Goal: Find specific page/section: Find specific page/section

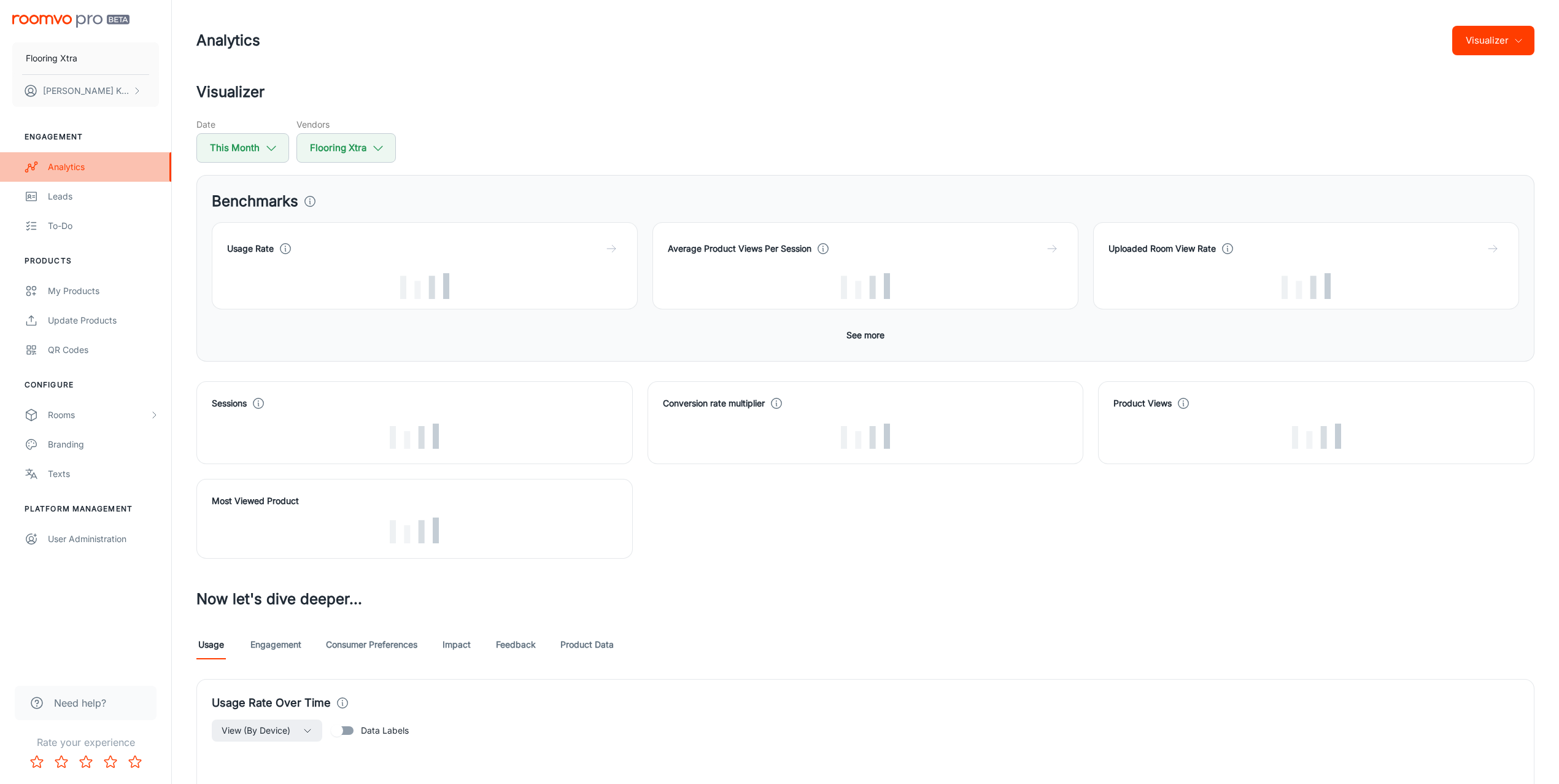
click at [92, 162] on div "Analytics" at bounding box center [103, 166] width 111 height 13
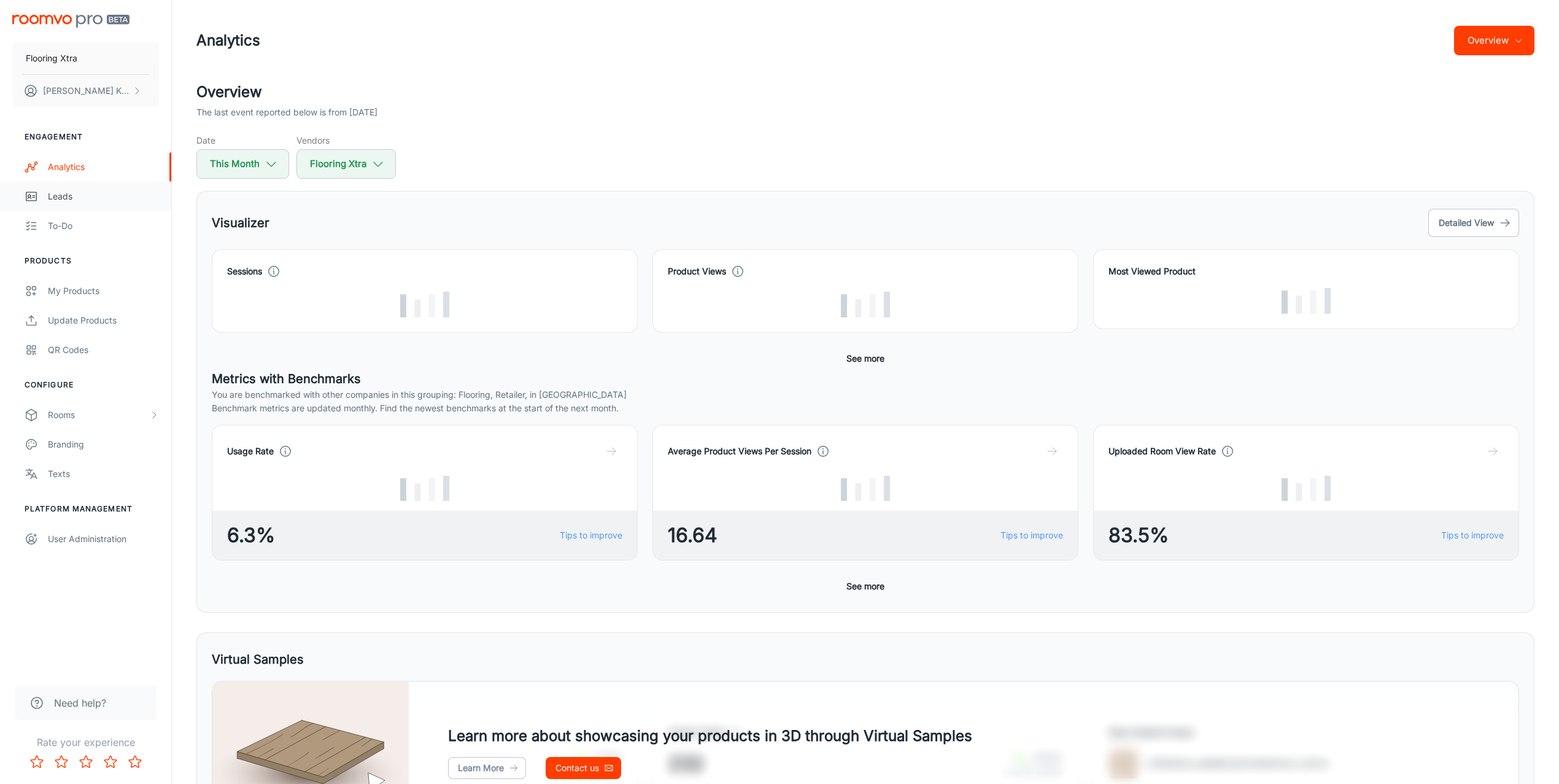
click at [79, 195] on div "Leads" at bounding box center [103, 196] width 111 height 13
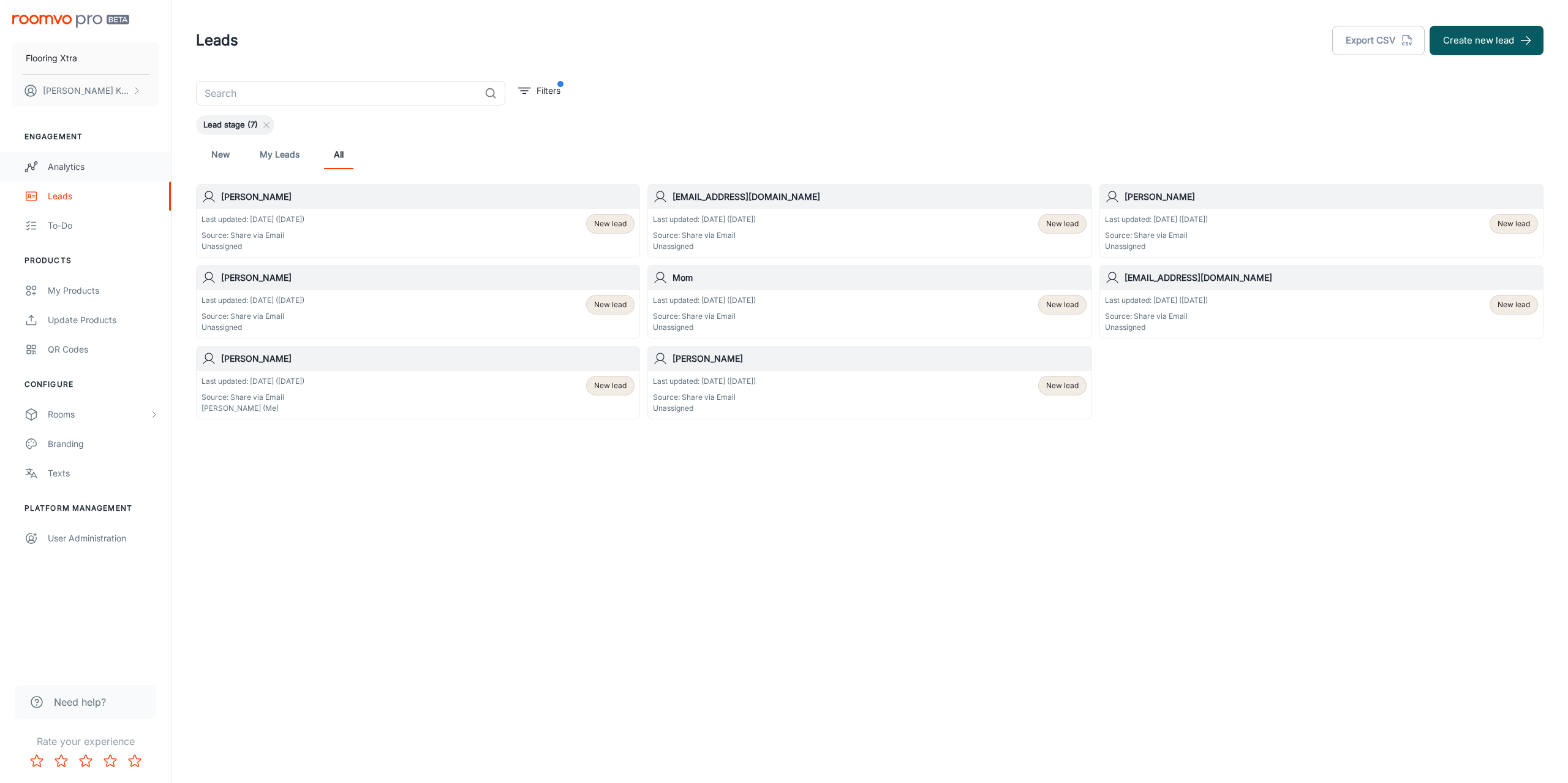
click at [78, 159] on link "Analytics" at bounding box center [85, 167] width 171 height 29
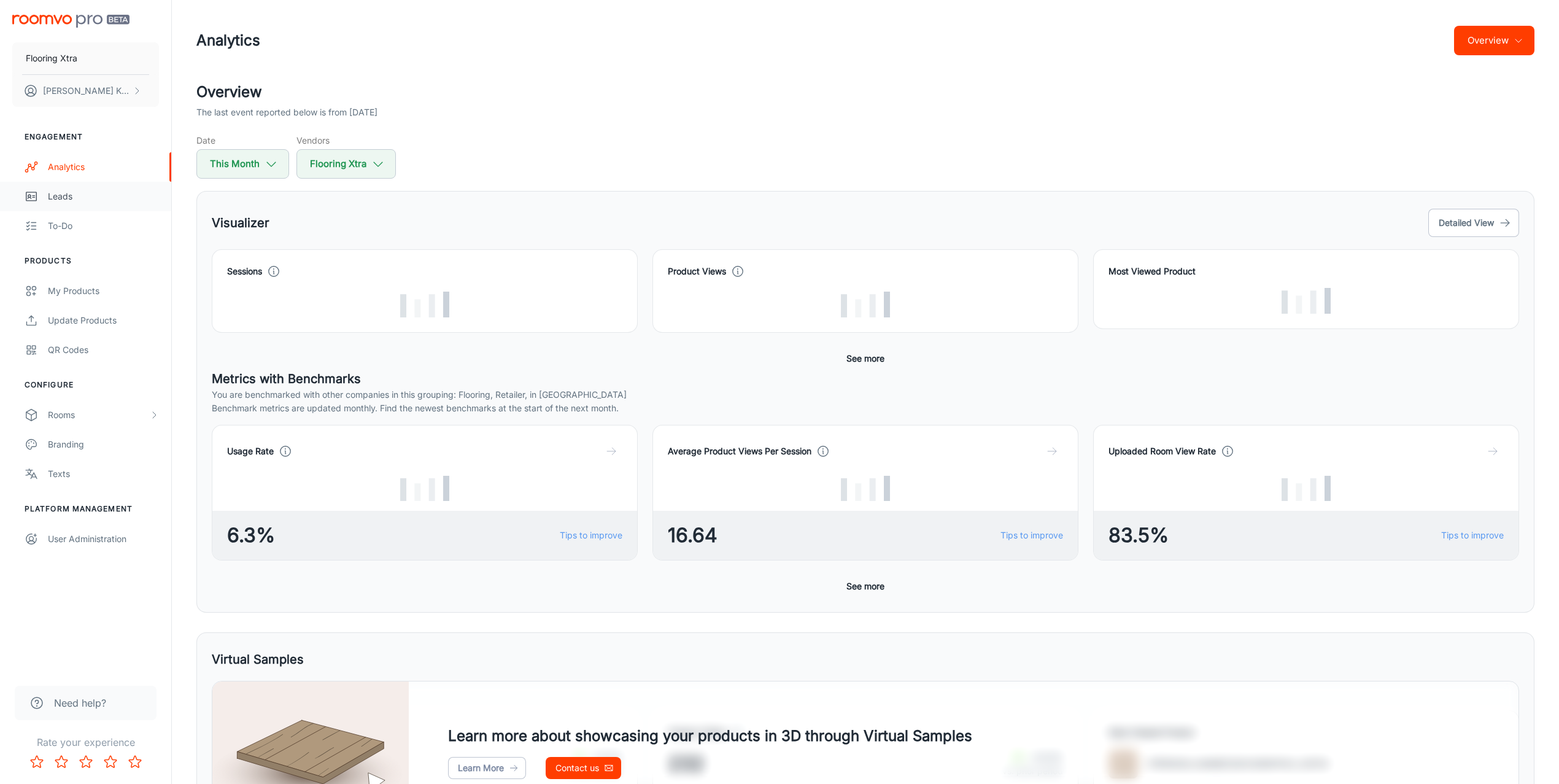
click at [84, 195] on div "Leads" at bounding box center [103, 196] width 111 height 13
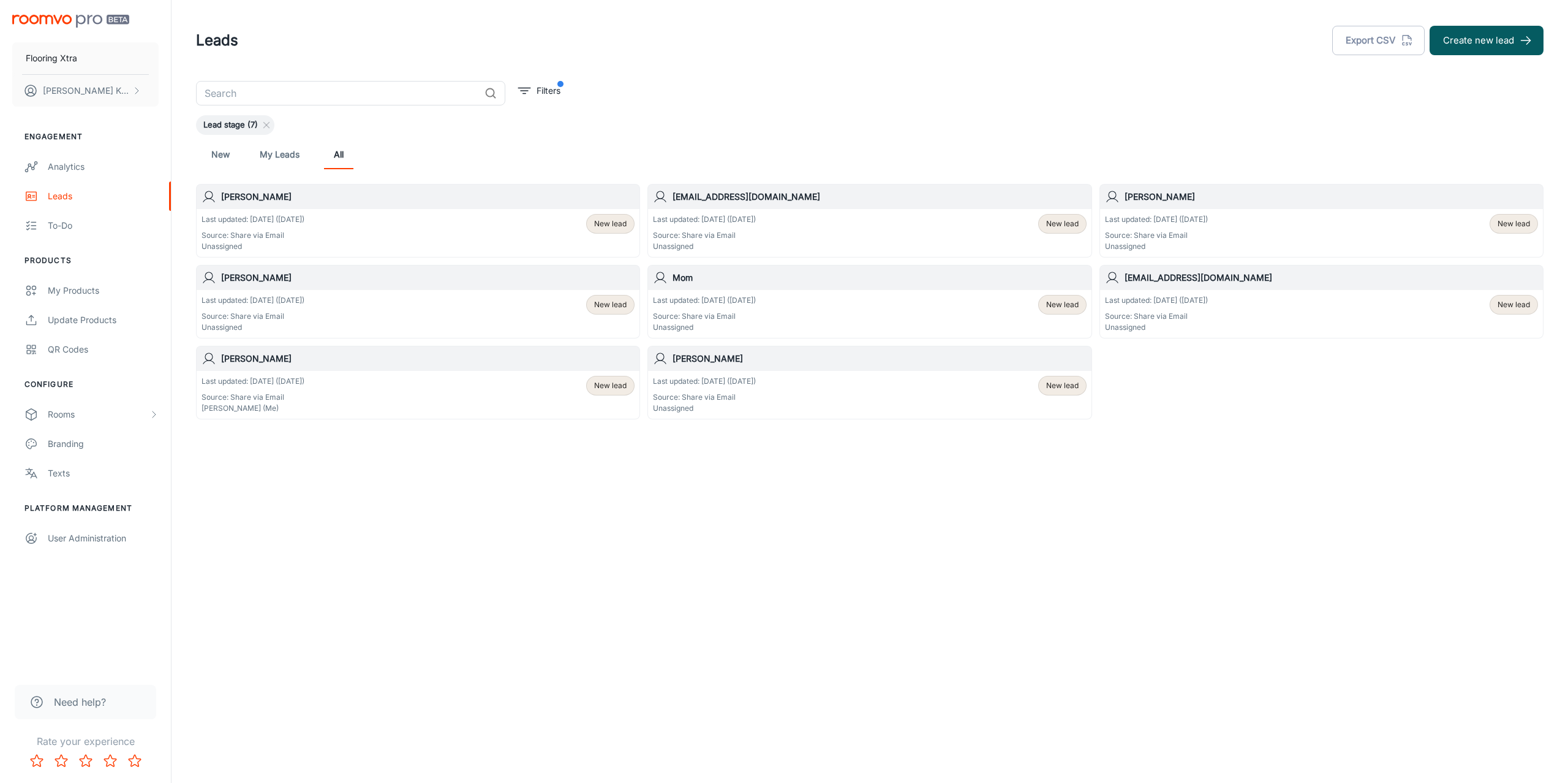
click at [881, 510] on div "Flooring Xtra [PERSON_NAME] Engagement Analytics Leads To-do Products My Produc…" at bounding box center [784, 391] width 1568 height 783
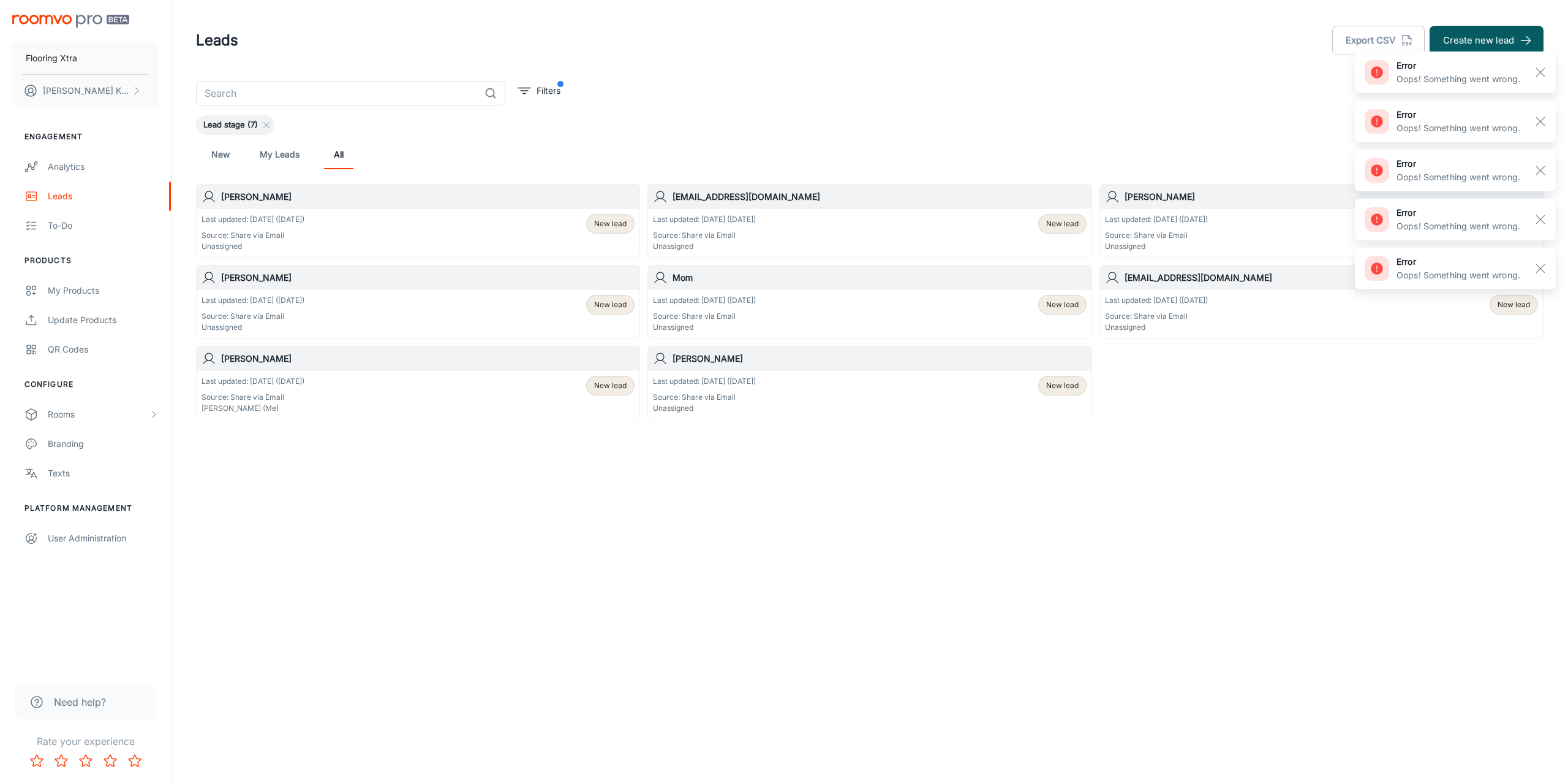
click at [621, 227] on span "New lead" at bounding box center [610, 224] width 33 height 11
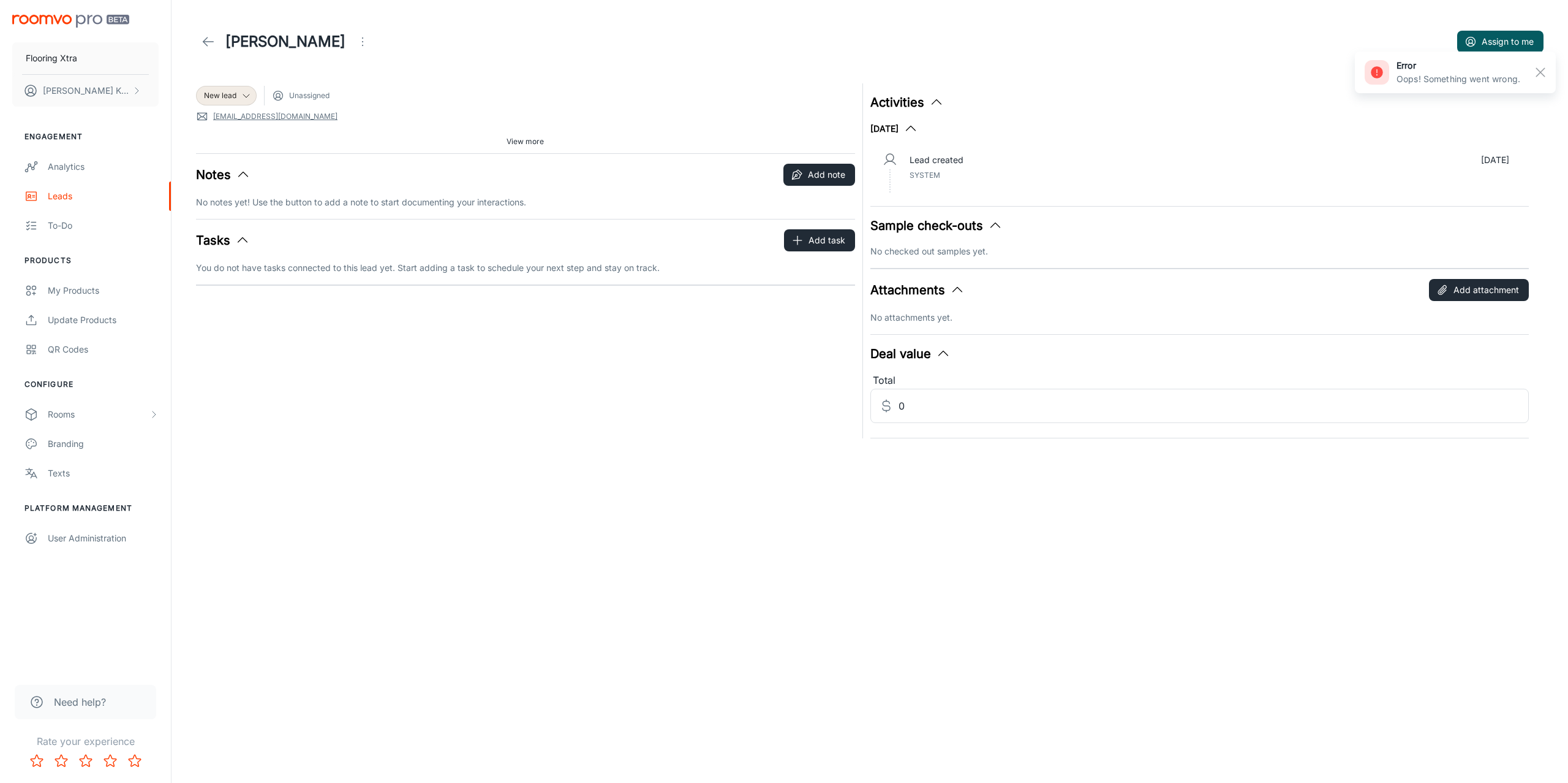
click at [916, 174] on span "System" at bounding box center [925, 174] width 30 height 9
click at [210, 47] on icon at bounding box center [208, 42] width 15 height 15
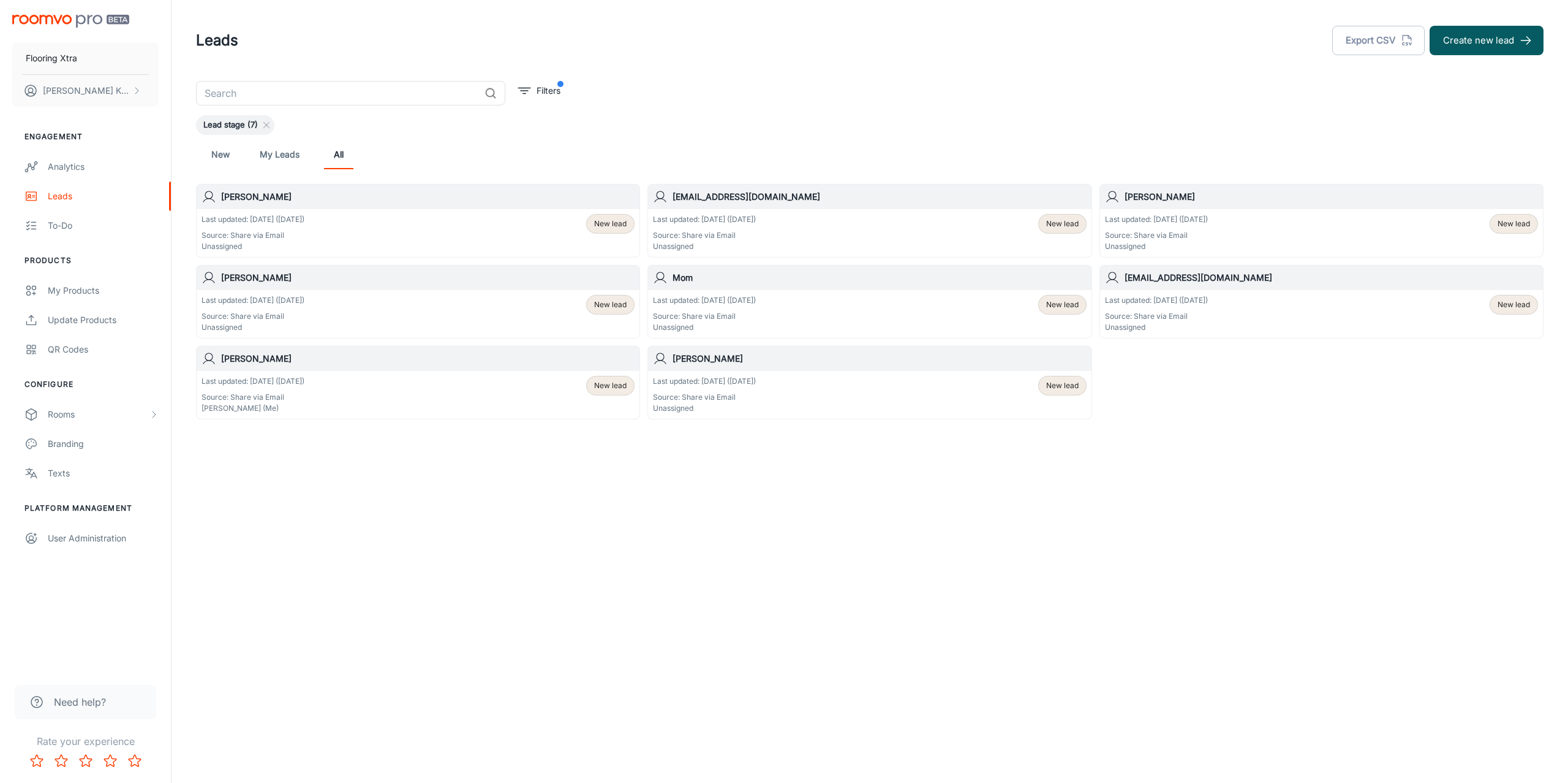
click at [233, 157] on link "New" at bounding box center [220, 154] width 29 height 29
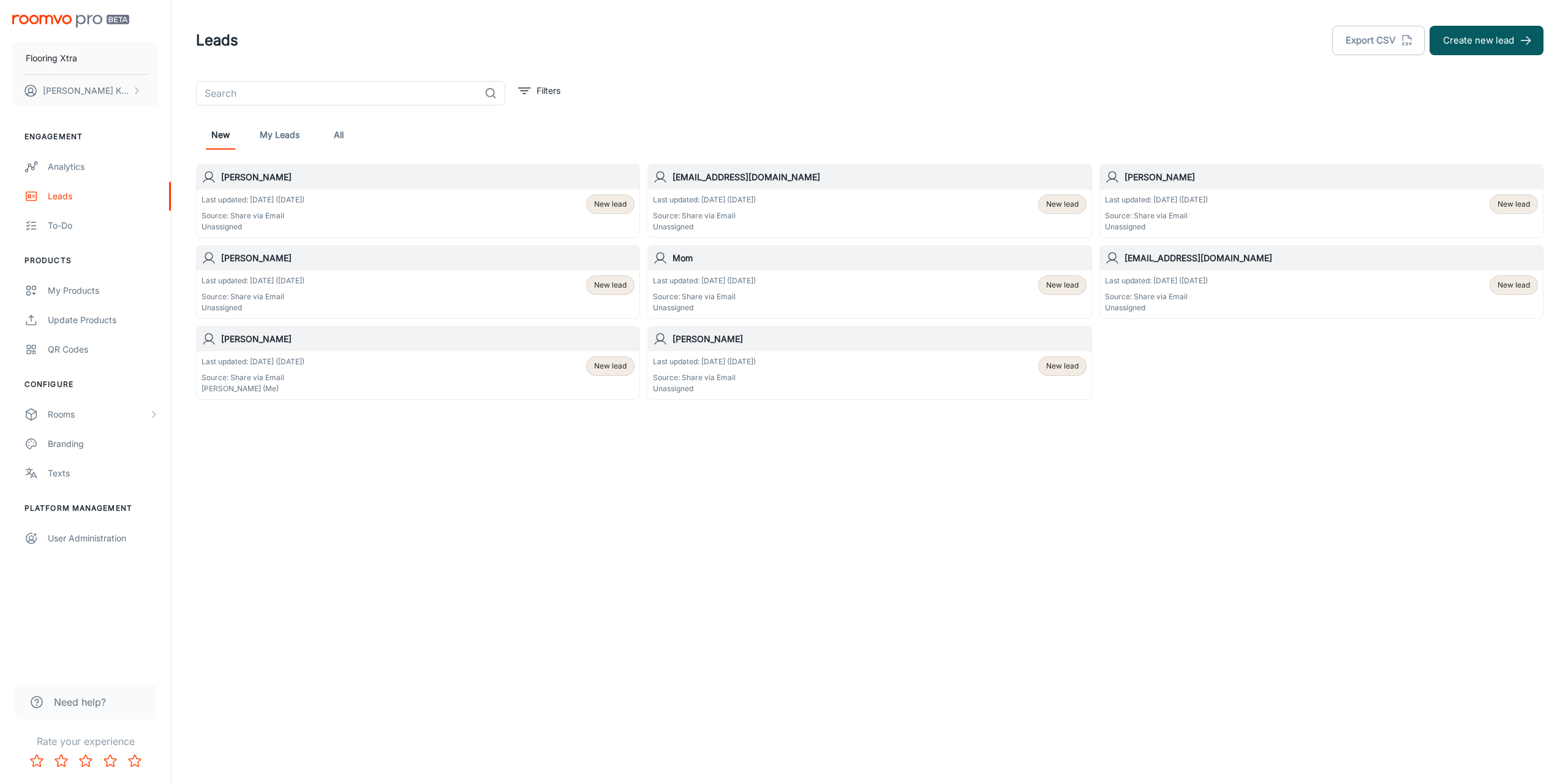
click at [275, 131] on link "My Leads" at bounding box center [280, 135] width 40 height 29
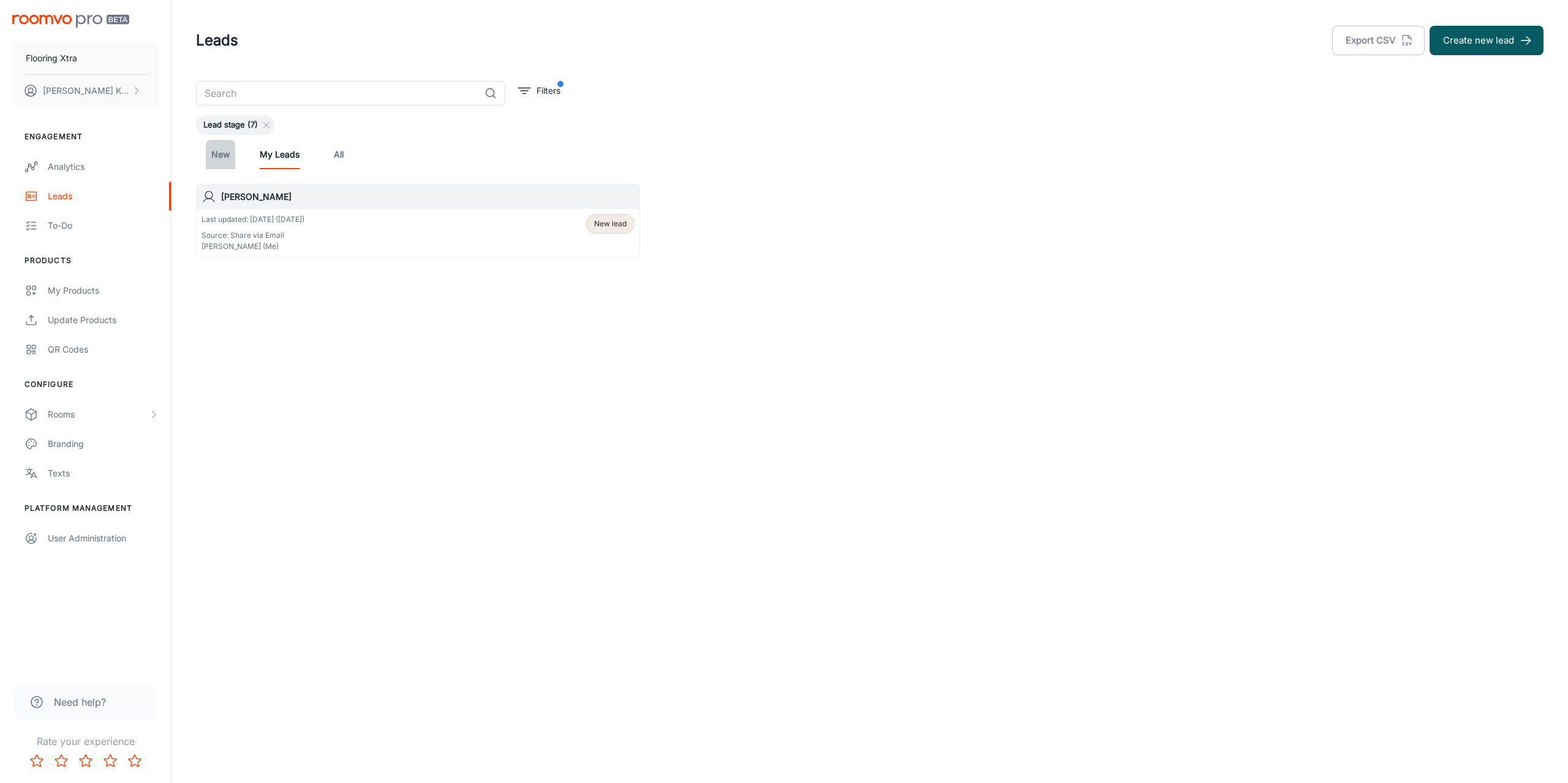
click at [230, 149] on link "New" at bounding box center [220, 154] width 29 height 29
